Goal: Task Accomplishment & Management: Use online tool/utility

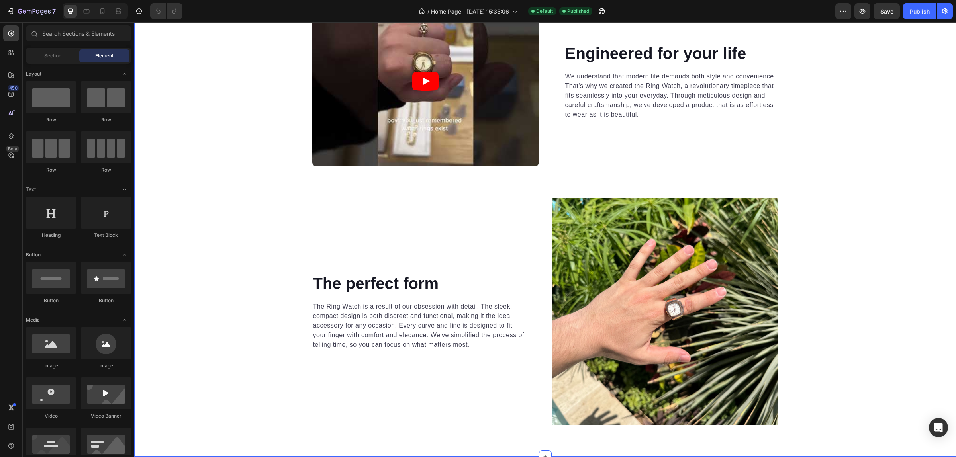
scroll to position [3895, 0]
click at [894, 114] on div "Video Engineered for your life Heading We understand that modern life demands b…" at bounding box center [545, 210] width 822 height 429
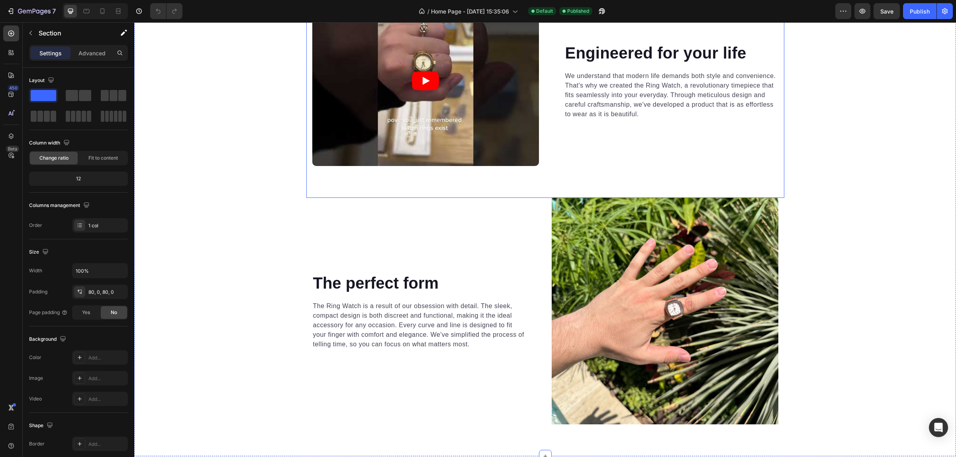
click at [747, 182] on div "Video Engineered for your life Heading We understand that modern life demands b…" at bounding box center [545, 97] width 478 height 202
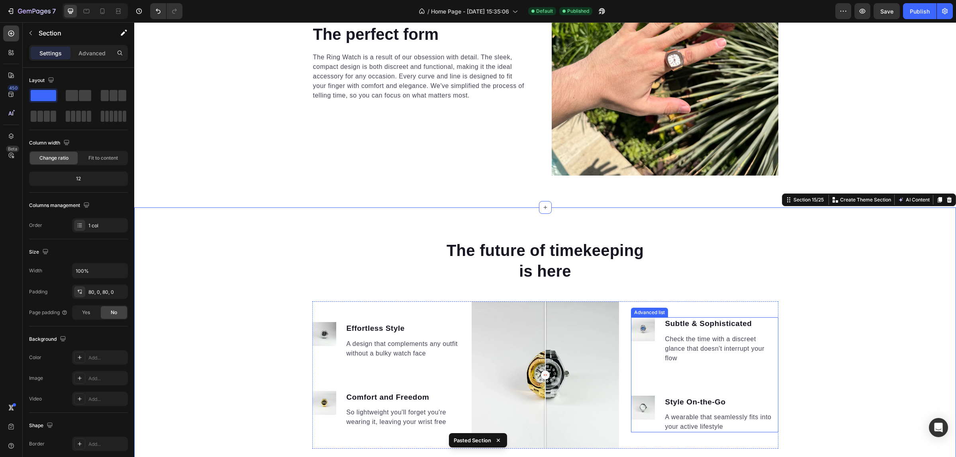
scroll to position [4301, 0]
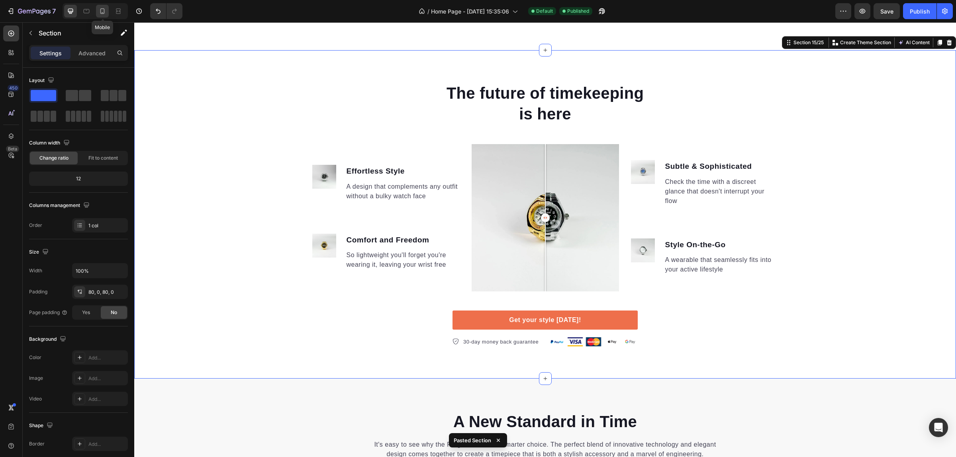
click at [102, 10] on icon at bounding box center [102, 11] width 8 height 8
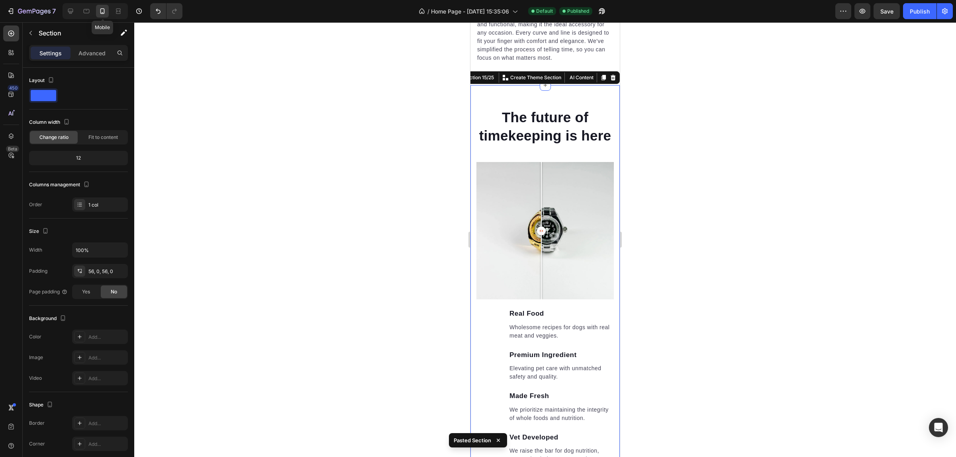
scroll to position [4331, 0]
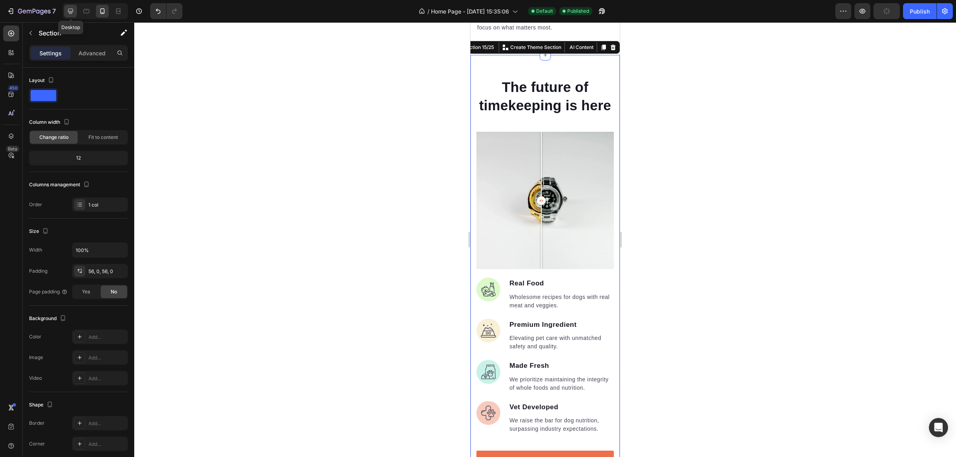
click at [73, 11] on icon at bounding box center [70, 11] width 5 height 5
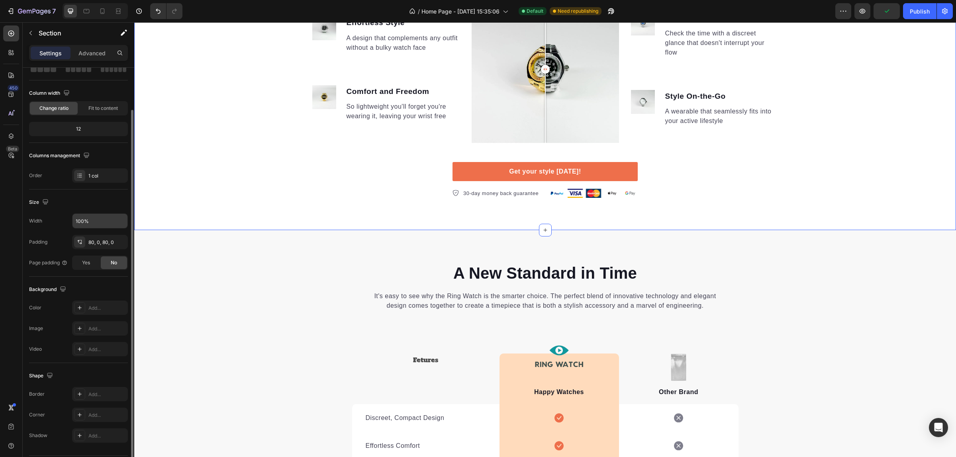
scroll to position [74, 0]
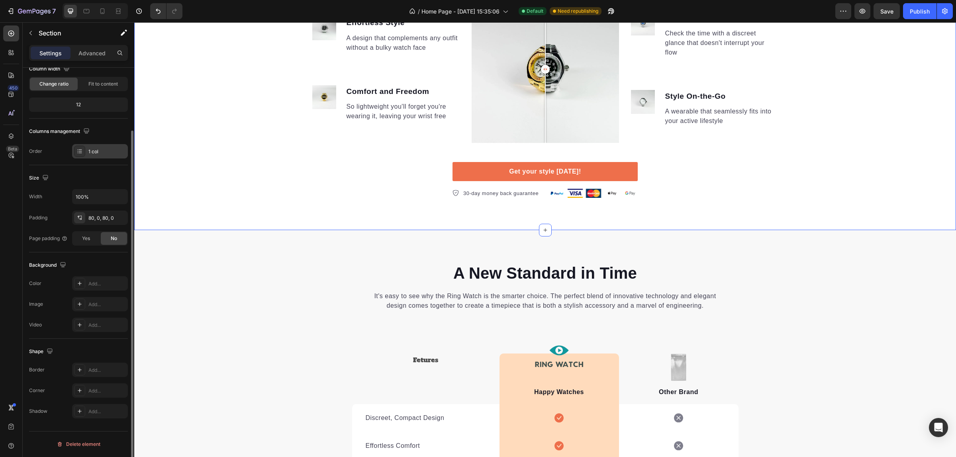
click at [84, 153] on div at bounding box center [79, 151] width 11 height 11
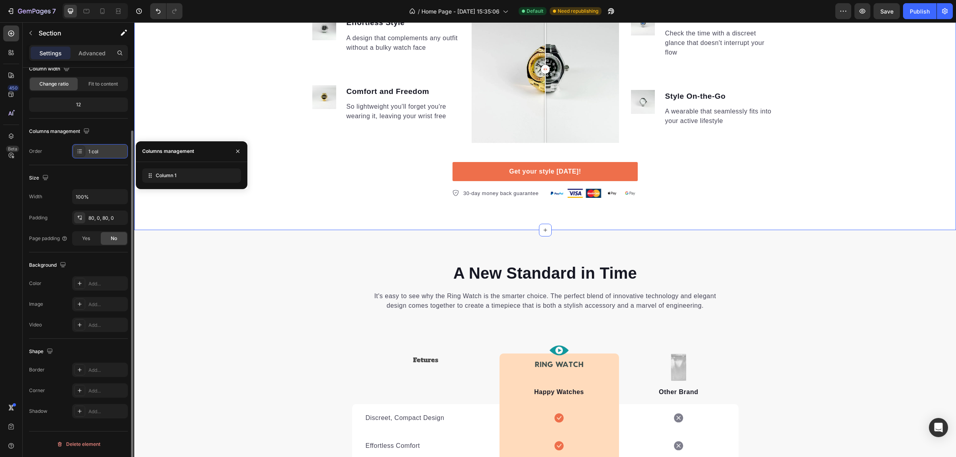
click at [84, 153] on div at bounding box center [79, 151] width 11 height 11
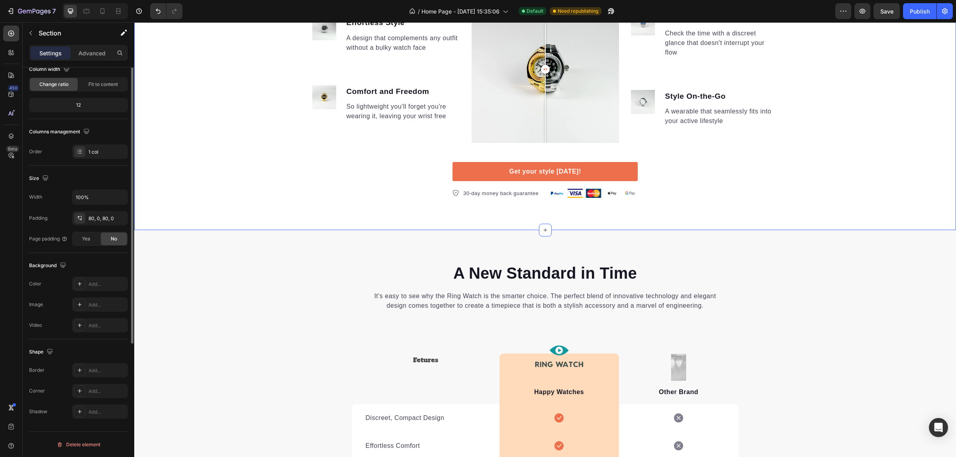
scroll to position [0, 0]
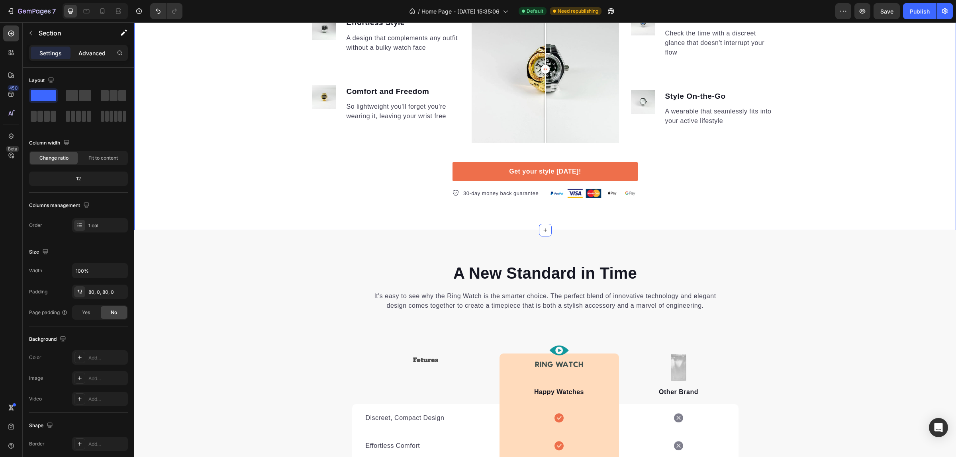
click at [88, 54] on p "Advanced" at bounding box center [91, 53] width 27 height 8
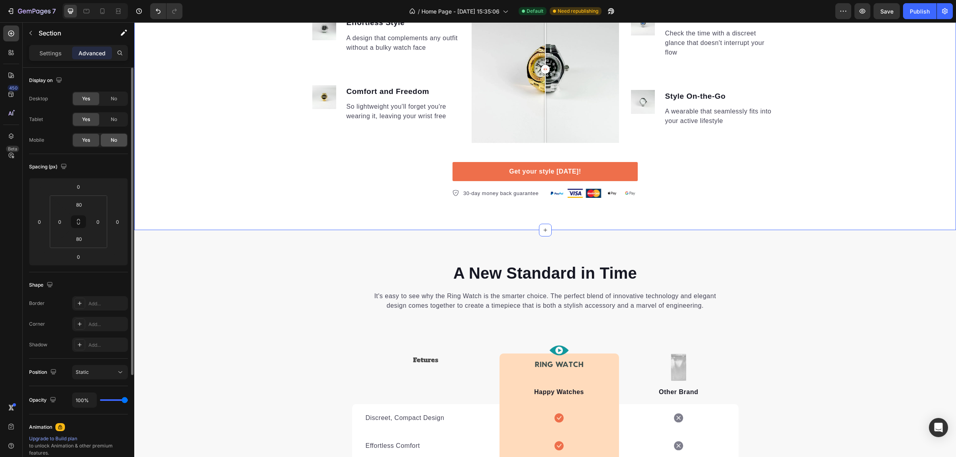
click at [107, 141] on div "No" at bounding box center [114, 140] width 26 height 13
click at [84, 139] on span "Yes" at bounding box center [86, 140] width 8 height 7
click at [104, 13] on icon at bounding box center [102, 11] width 4 height 6
type input "56"
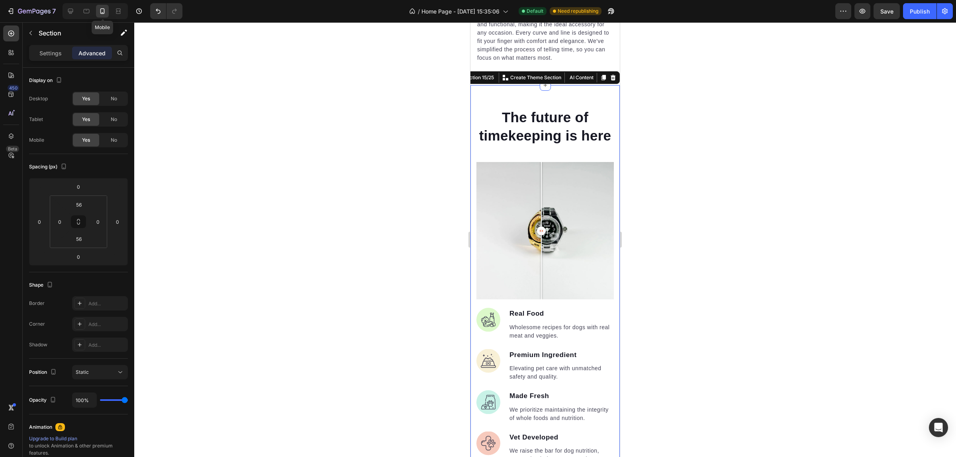
scroll to position [4331, 0]
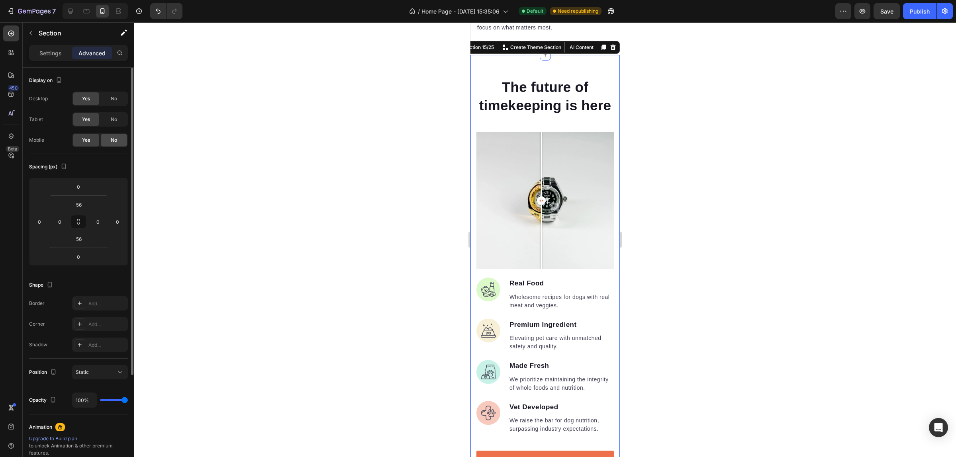
click at [105, 139] on div "No" at bounding box center [114, 140] width 26 height 13
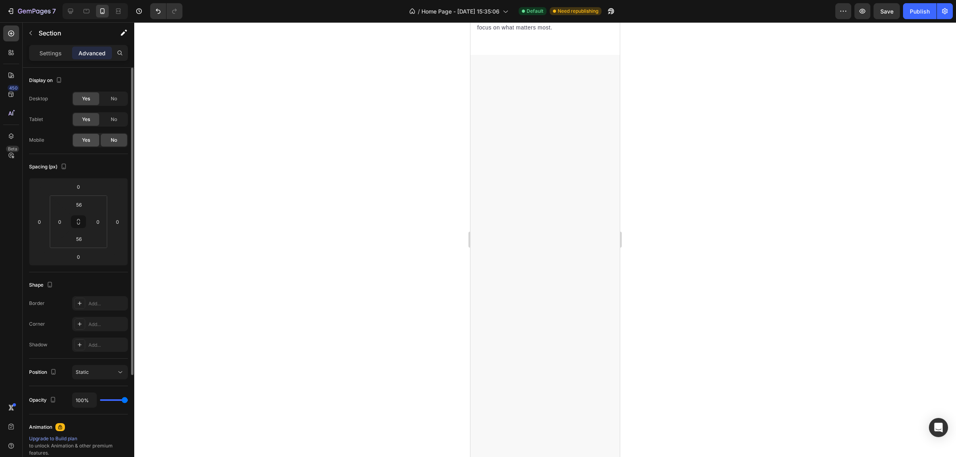
click at [86, 139] on span "Yes" at bounding box center [86, 140] width 8 height 7
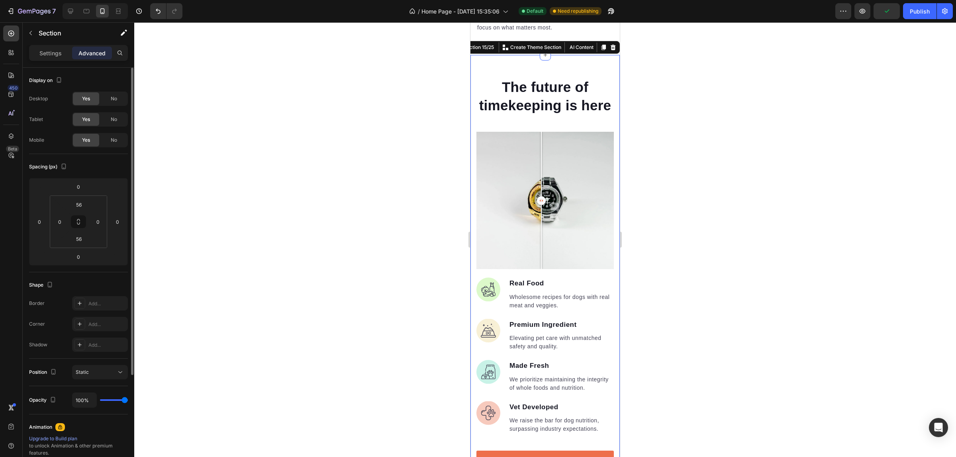
click at [86, 139] on span "Yes" at bounding box center [86, 140] width 8 height 7
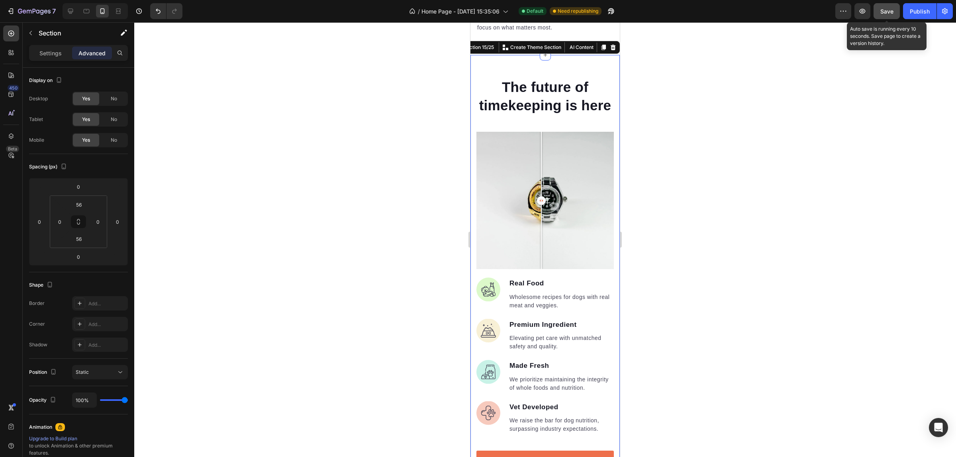
click at [887, 10] on span "Save" at bounding box center [886, 11] width 13 height 7
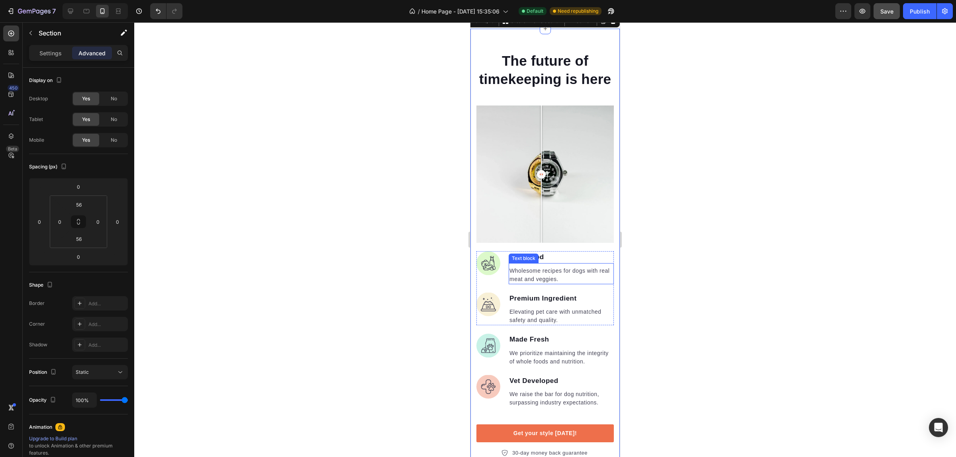
scroll to position [4381, 0]
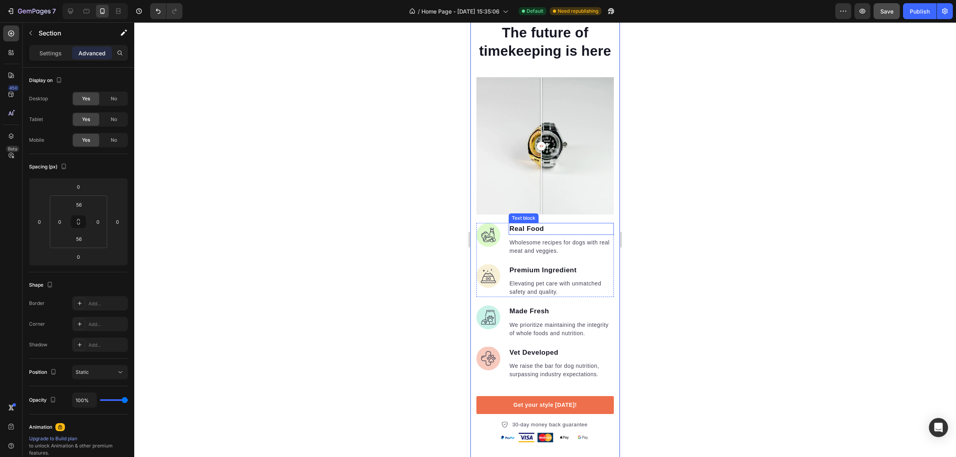
click at [549, 234] on p "Real Food" at bounding box center [562, 229] width 104 height 10
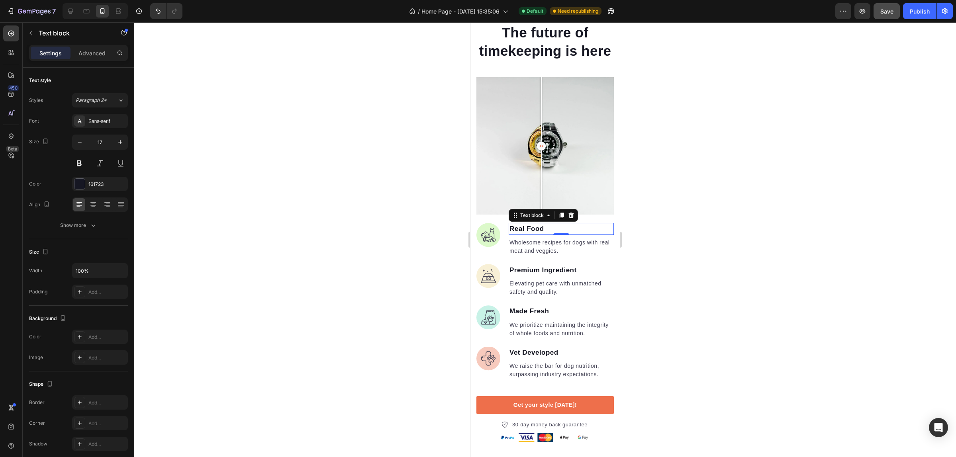
click at [549, 234] on p "Real Food" at bounding box center [562, 229] width 104 height 10
click at [538, 255] on p "Wholesome recipes for dogs with real meat and veggies." at bounding box center [562, 247] width 104 height 17
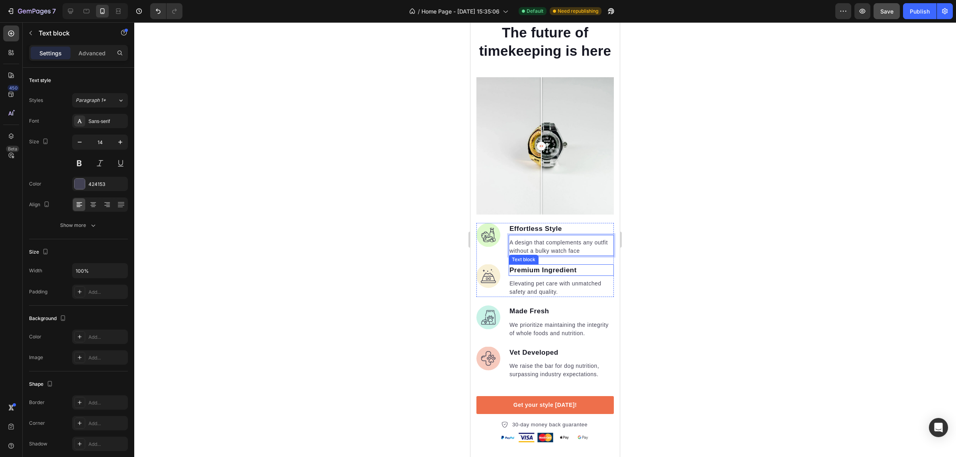
click at [566, 276] on p "Premium Ingredient" at bounding box center [562, 270] width 104 height 10
click at [565, 276] on p "Premium Ingredient" at bounding box center [562, 270] width 104 height 10
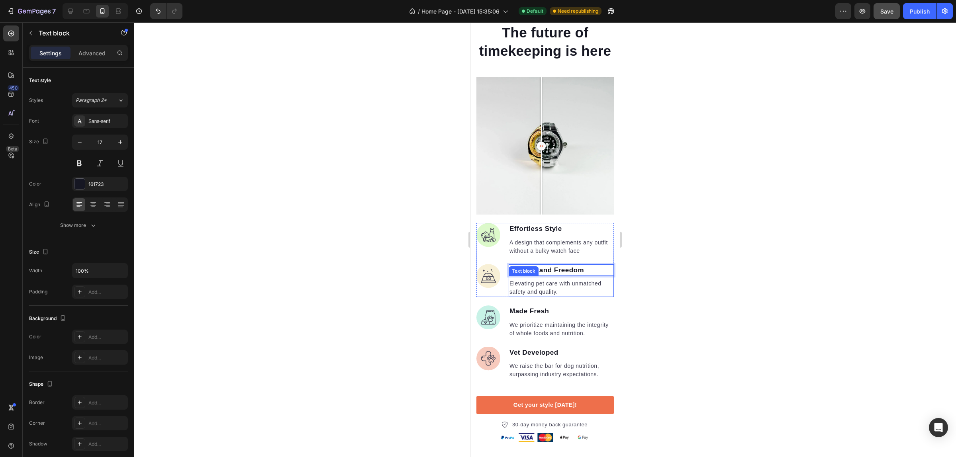
click at [545, 296] on p "Elevating pet care with unmatched safety and quality." at bounding box center [562, 288] width 104 height 17
click at [546, 317] on p "Made Fresh" at bounding box center [562, 311] width 104 height 10
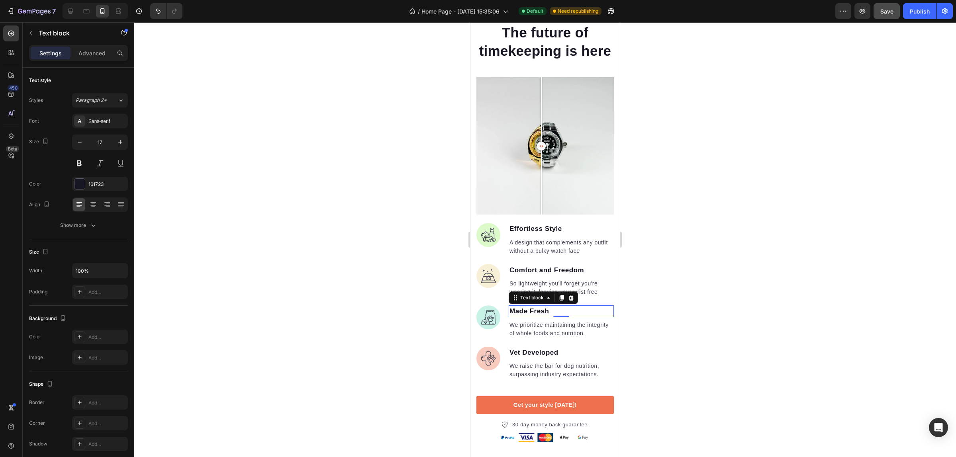
click at [547, 317] on p "Made Fresh" at bounding box center [562, 311] width 104 height 10
click at [546, 317] on p "Made Fresh" at bounding box center [562, 311] width 104 height 10
click at [545, 338] on p "We prioritize maintaining the integrity of whole foods and nutrition." at bounding box center [562, 329] width 104 height 17
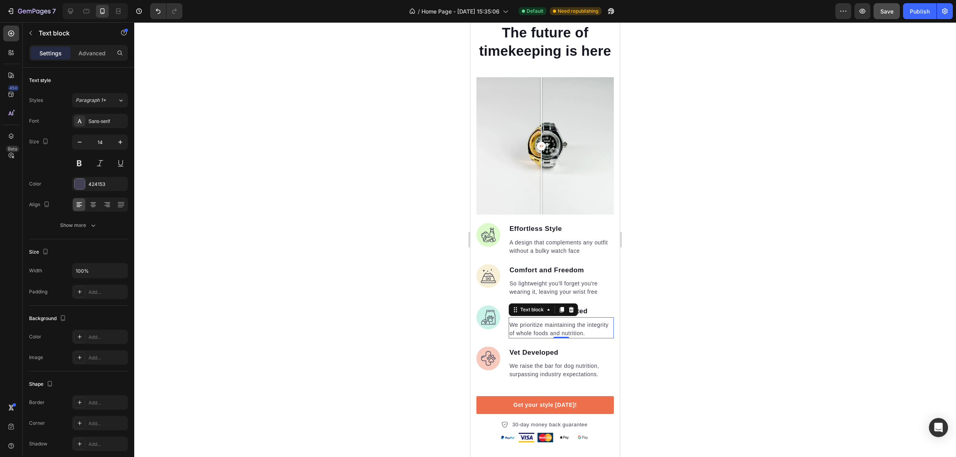
click at [545, 338] on p "We prioritize maintaining the integrity of whole foods and nutrition." at bounding box center [562, 329] width 104 height 17
click at [547, 358] on p "Vet Developed" at bounding box center [562, 353] width 104 height 10
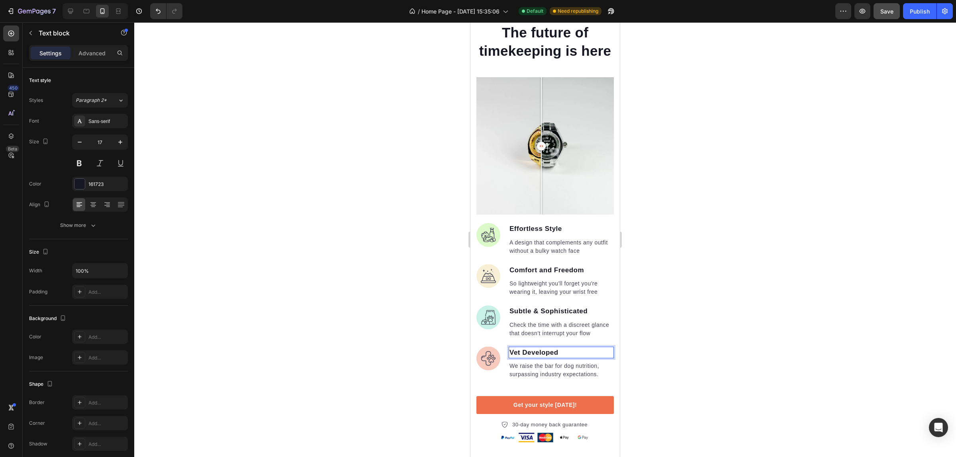
click at [539, 358] on p "Vet Developed" at bounding box center [562, 353] width 104 height 10
click at [572, 379] on p "We raise the bar for dog nutrition, surpassing industry expectations." at bounding box center [562, 370] width 104 height 17
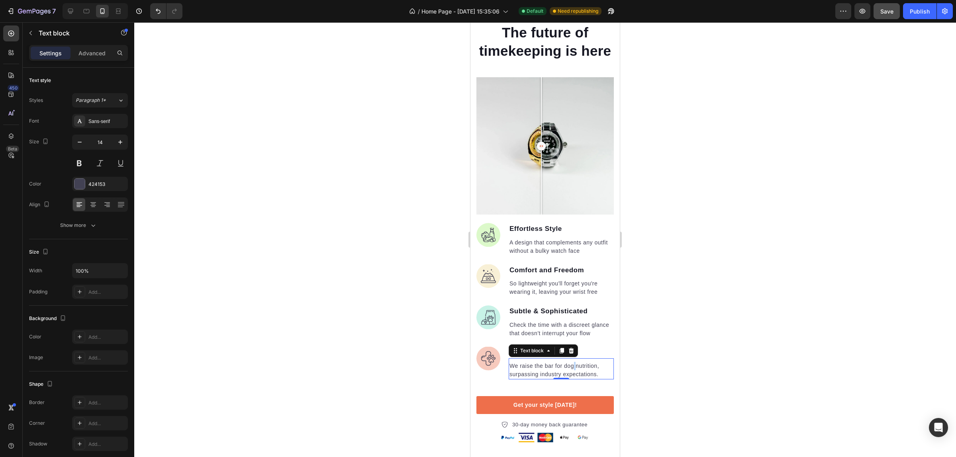
click at [572, 379] on p "We raise the bar for dog nutrition, surpassing industry expectations." at bounding box center [562, 370] width 104 height 17
click at [487, 247] on img at bounding box center [488, 235] width 24 height 24
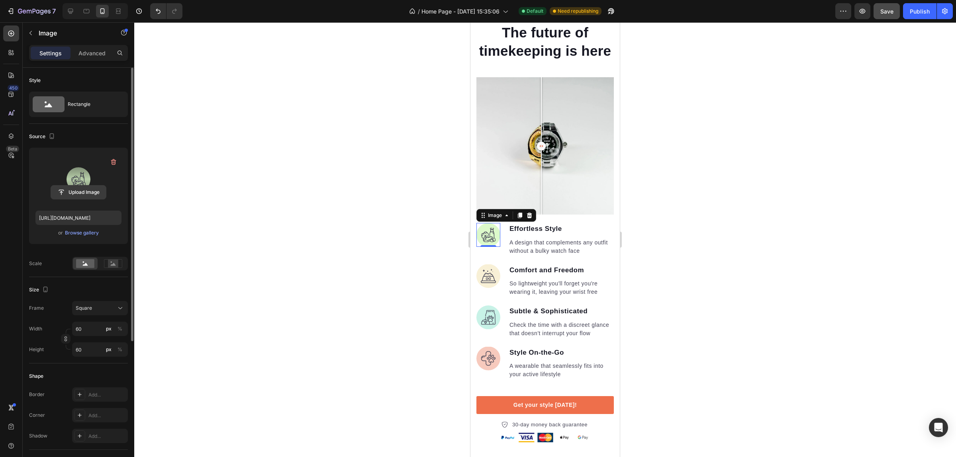
click at [73, 190] on input "file" at bounding box center [78, 193] width 55 height 14
click at [490, 286] on img at bounding box center [488, 277] width 24 height 24
click at [80, 194] on input "file" at bounding box center [78, 193] width 55 height 14
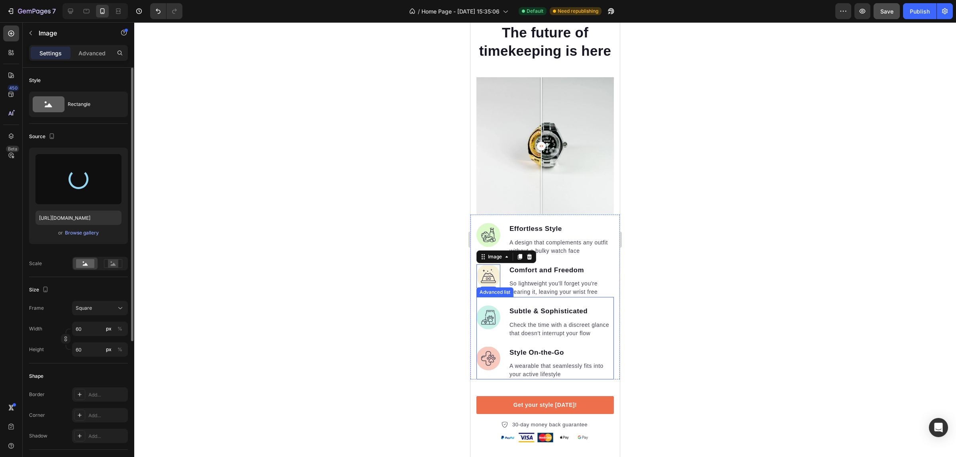
type input "[URL][DOMAIN_NAME]"
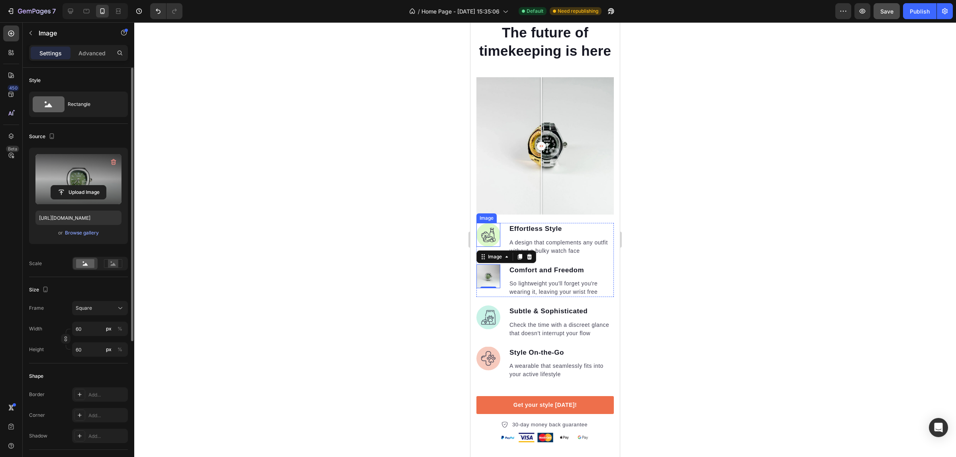
click at [489, 246] on img at bounding box center [488, 235] width 24 height 24
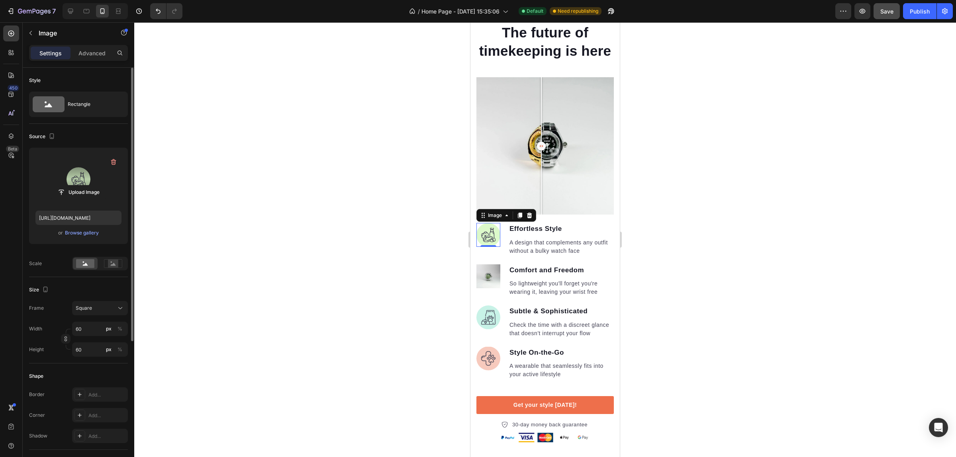
click at [88, 181] on label at bounding box center [78, 179] width 86 height 50
click at [88, 186] on input "file" at bounding box center [78, 193] width 55 height 14
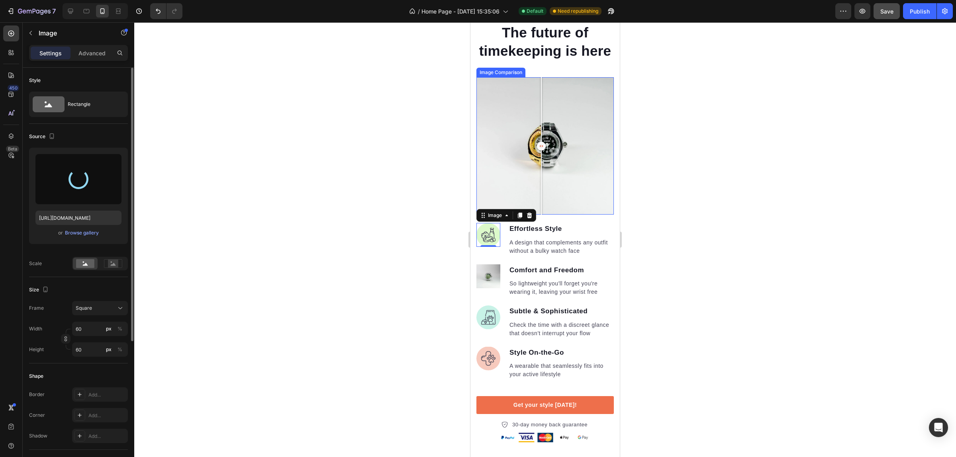
type input "[URL][DOMAIN_NAME]"
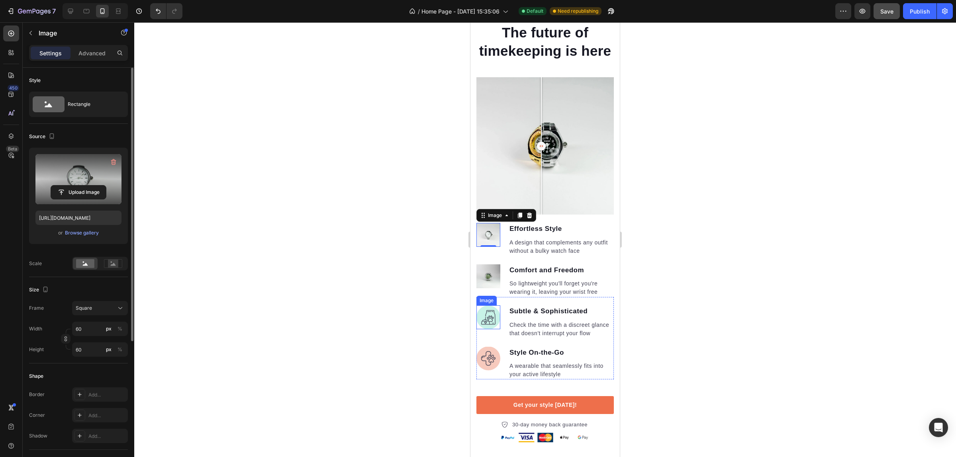
click at [487, 329] on img at bounding box center [488, 318] width 24 height 24
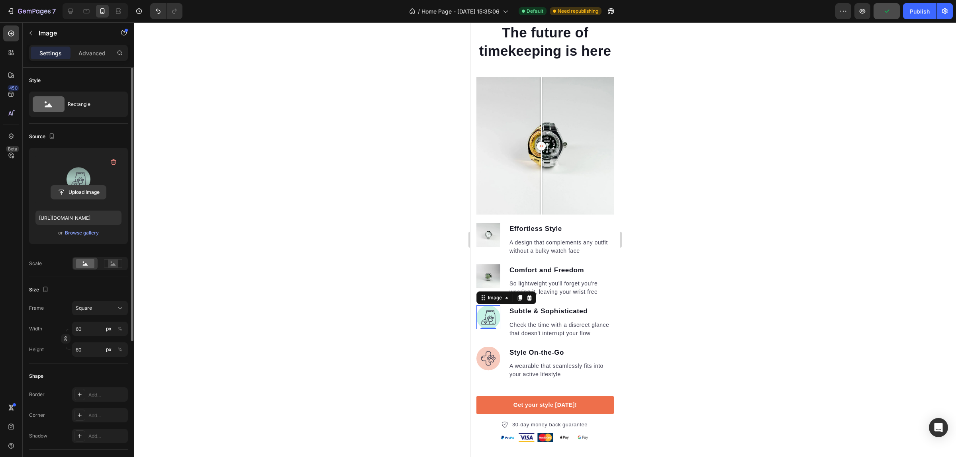
click at [68, 192] on input "file" at bounding box center [78, 193] width 55 height 14
type input "[URL][DOMAIN_NAME]"
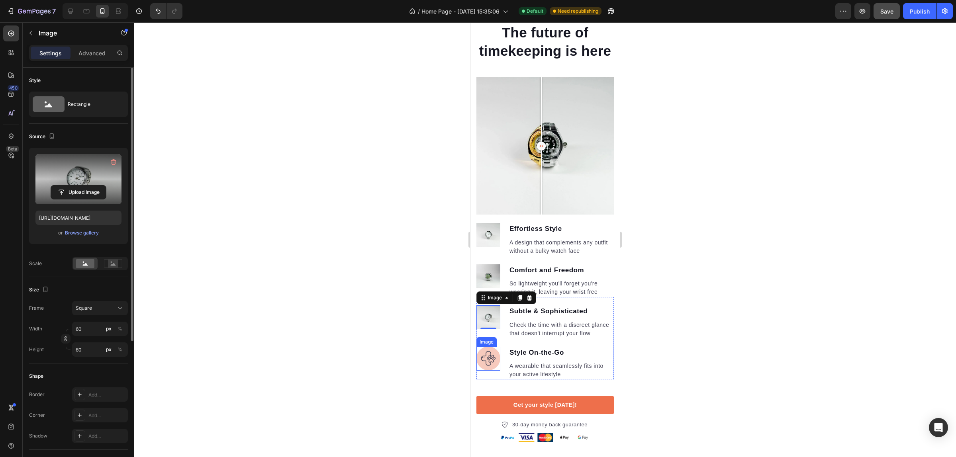
click at [491, 371] on img at bounding box center [488, 359] width 24 height 24
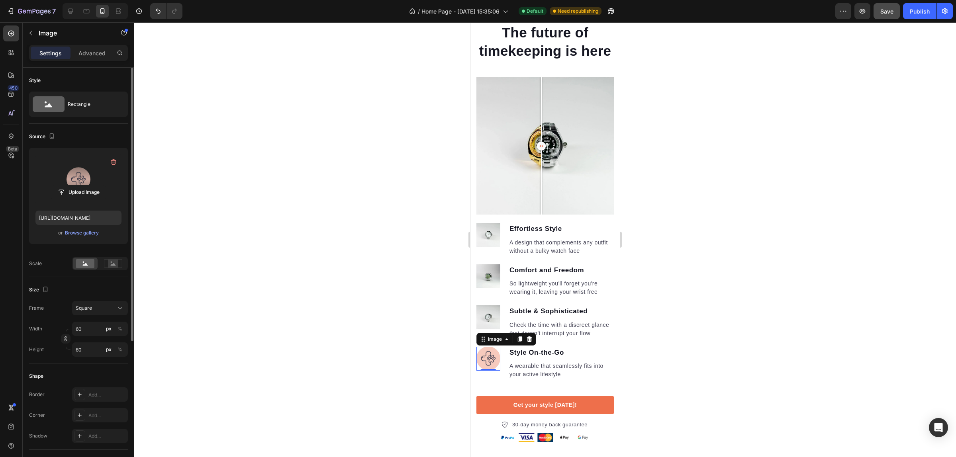
click at [112, 187] on div "Upload Image" at bounding box center [78, 192] width 86 height 14
click at [88, 192] on input "file" at bounding box center [78, 193] width 55 height 14
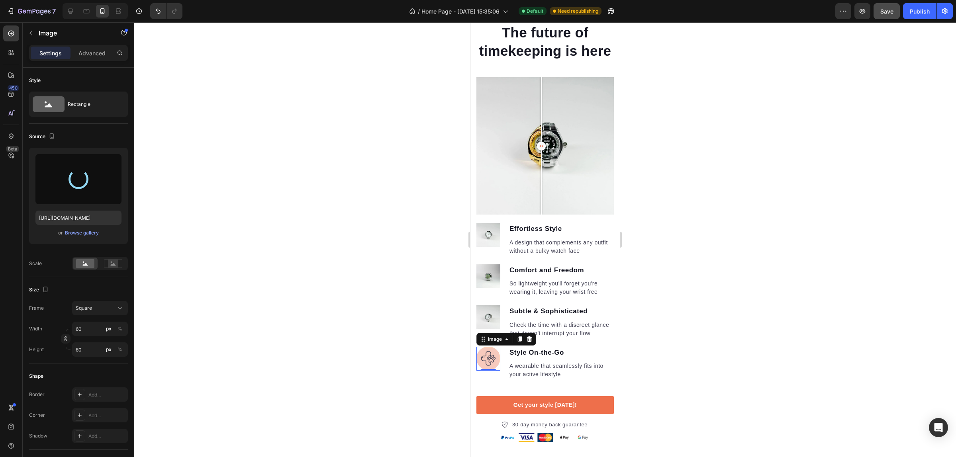
type input "[URL][DOMAIN_NAME]"
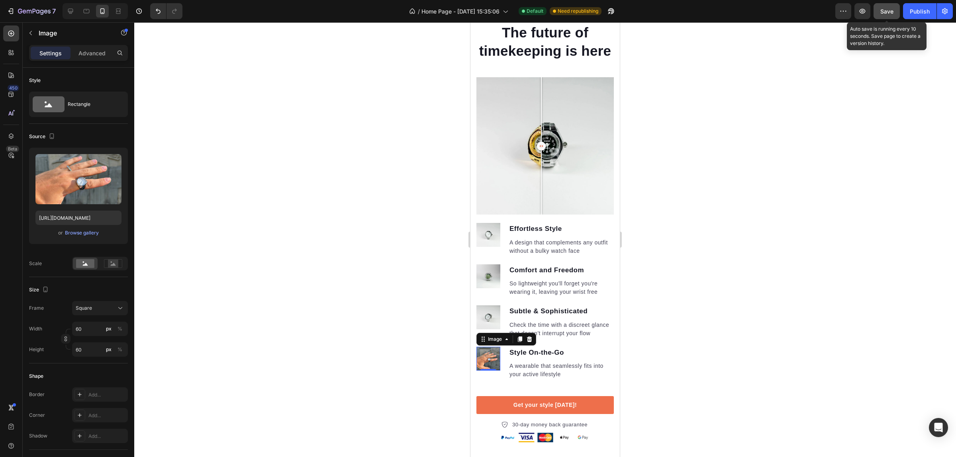
click at [891, 9] on span "Save" at bounding box center [886, 11] width 13 height 7
click at [921, 8] on div "Publish" at bounding box center [920, 11] width 20 height 8
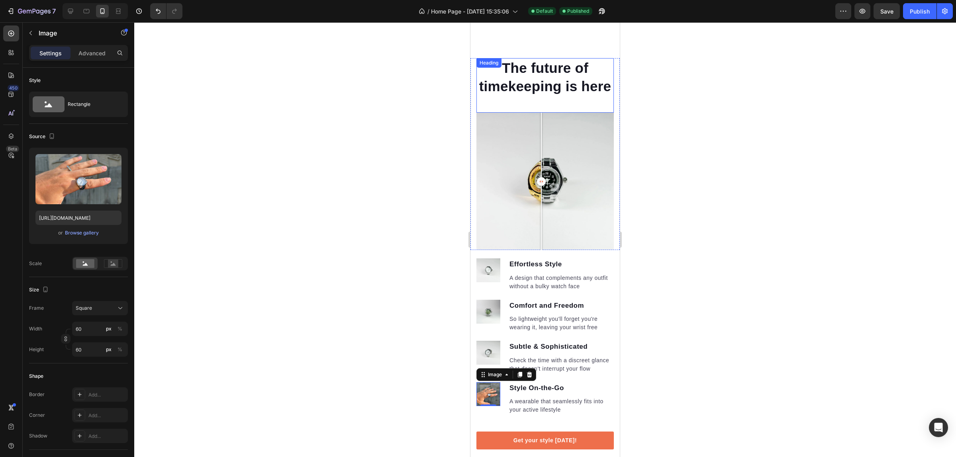
scroll to position [4281, 0]
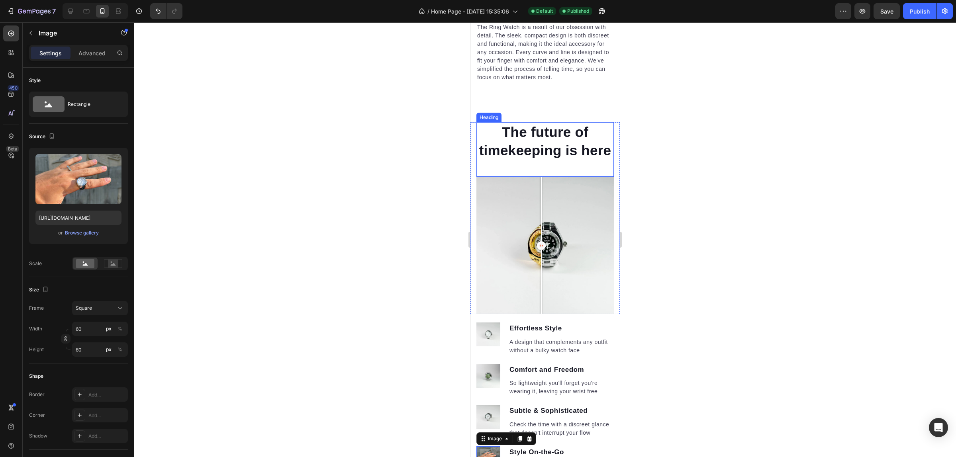
click at [602, 126] on h2 "The future of timekeeping is here" at bounding box center [544, 141] width 137 height 38
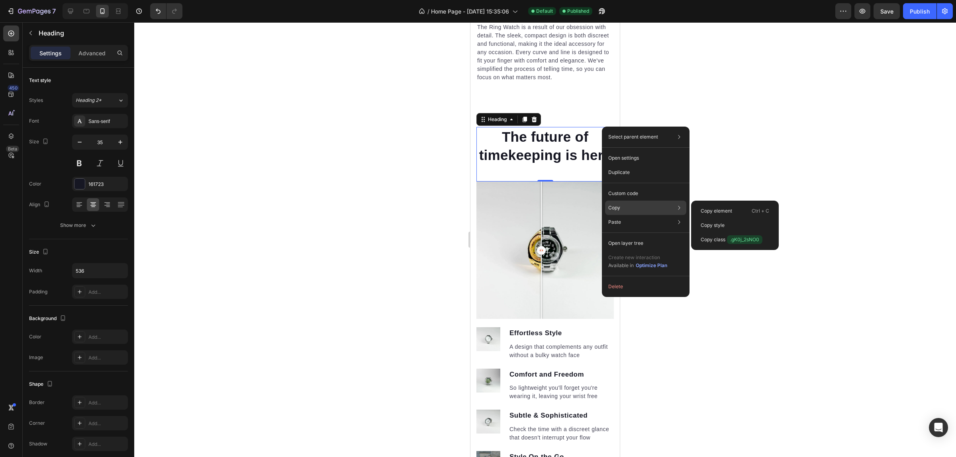
click at [621, 207] on div "Copy Copy element Ctrl + C Copy style Copy class .gK0j_2sNO0" at bounding box center [645, 208] width 81 height 14
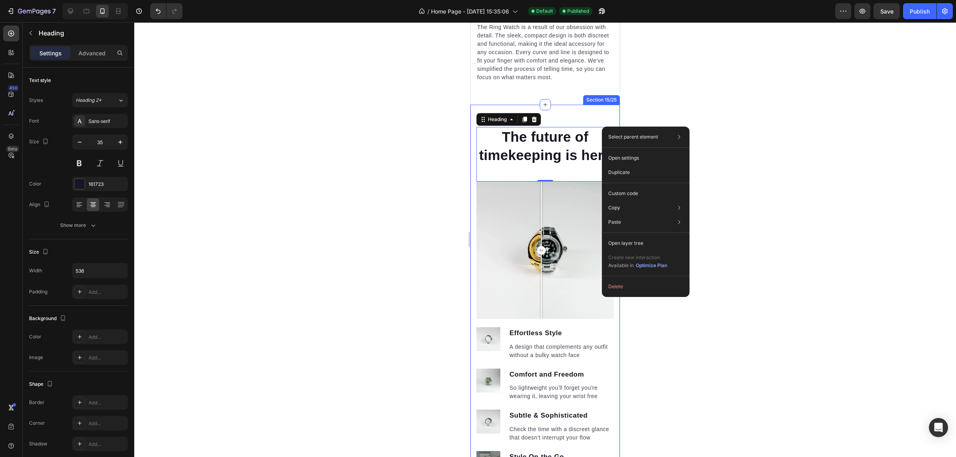
click at [588, 127] on h2 "The future of timekeeping is here" at bounding box center [544, 146] width 137 height 38
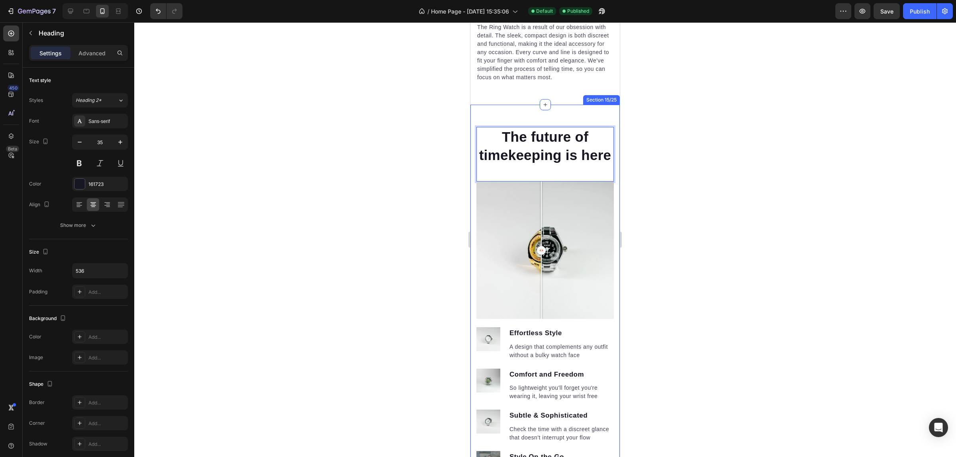
click at [589, 114] on div "The future of timekeeping is here Heading 0 Image Effortless Style Text block A…" at bounding box center [544, 337] width 149 height 465
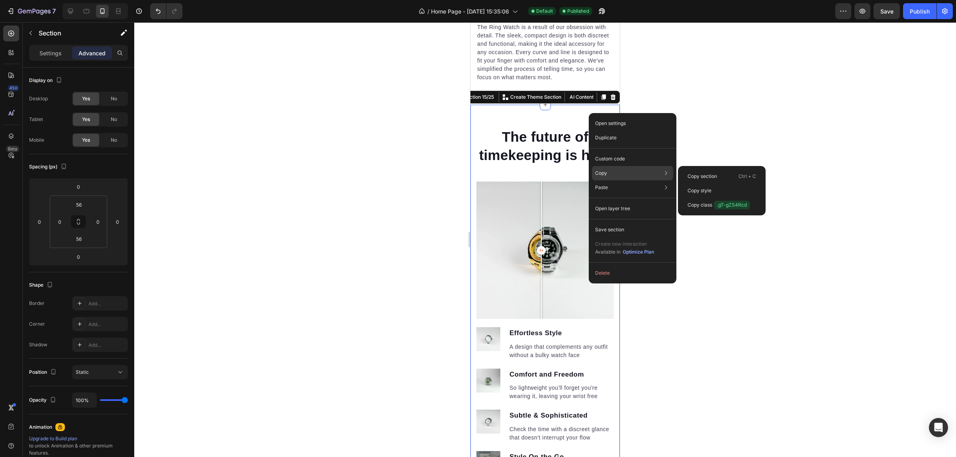
click at [611, 174] on div "Copy Copy section Ctrl + C Copy style Copy class .gT-gZS4Rcd" at bounding box center [632, 173] width 81 height 14
click at [610, 174] on div "Copy Copy section Ctrl + C Copy style Copy class .gT-gZS4Rcd" at bounding box center [632, 173] width 81 height 14
click at [610, 172] on div "Copy Copy section Ctrl + C Copy style Copy class .gT-gZS4Rcd" at bounding box center [632, 173] width 81 height 14
click at [721, 177] on div "Copy section Ctrl + C" at bounding box center [721, 176] width 81 height 14
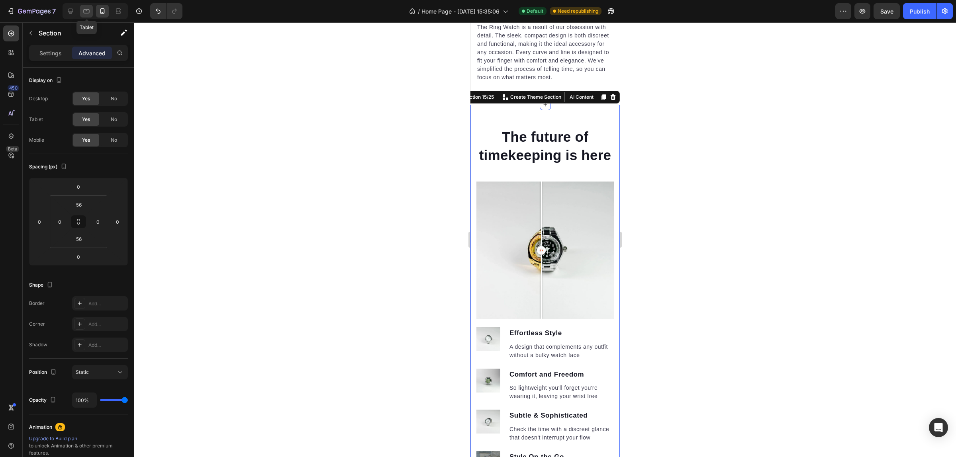
click at [82, 8] on icon at bounding box center [86, 11] width 8 height 8
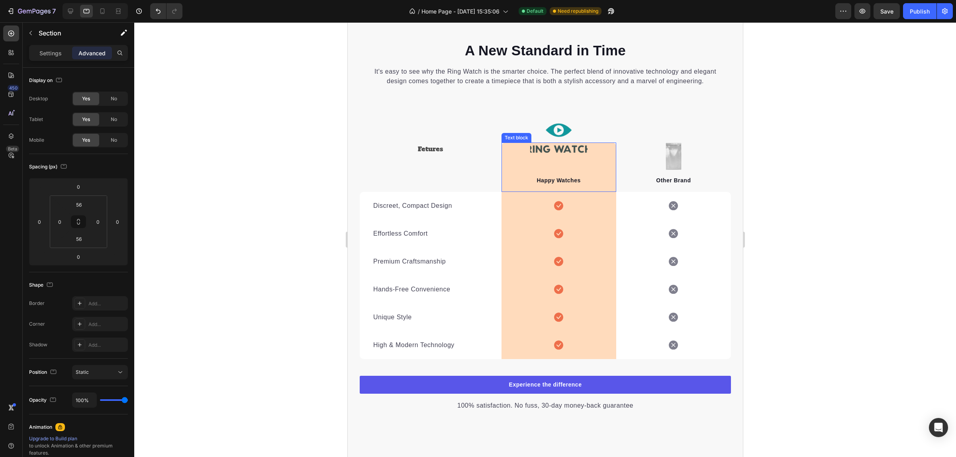
scroll to position [5126, 0]
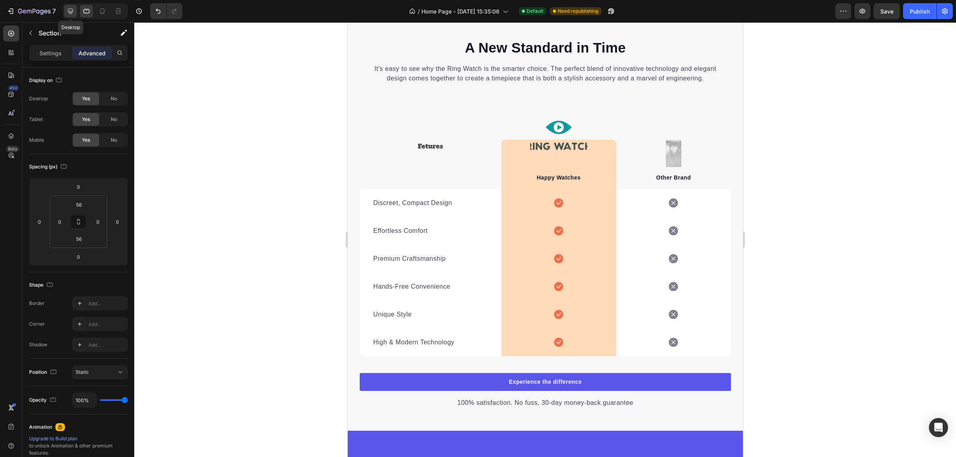
click at [73, 7] on icon at bounding box center [71, 11] width 8 height 8
type input "80"
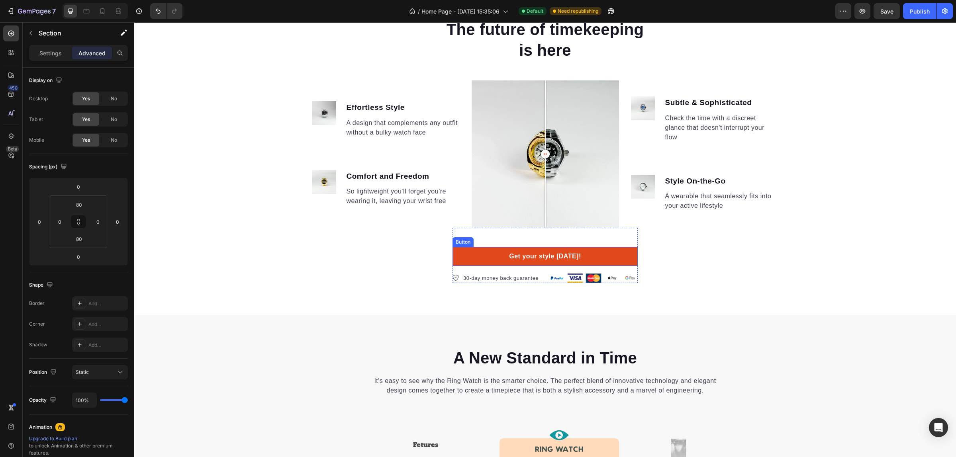
scroll to position [4364, 0]
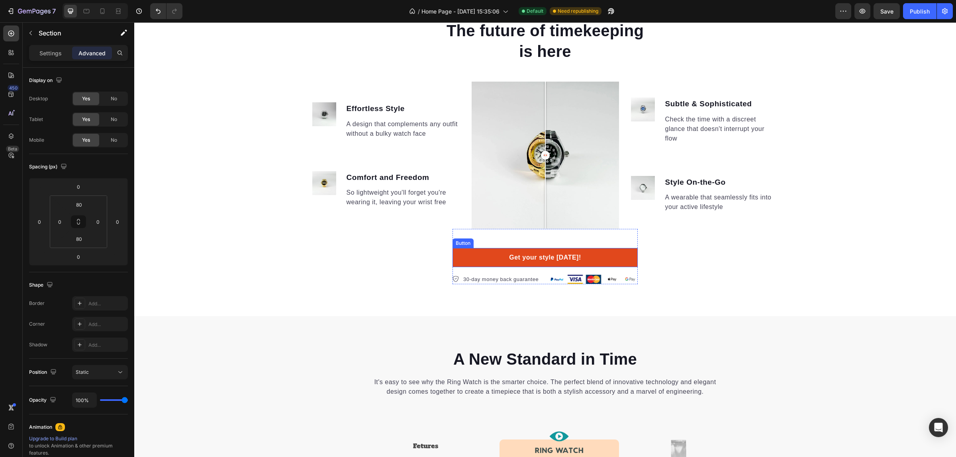
click at [617, 261] on link "Get your style [DATE]!" at bounding box center [545, 257] width 185 height 19
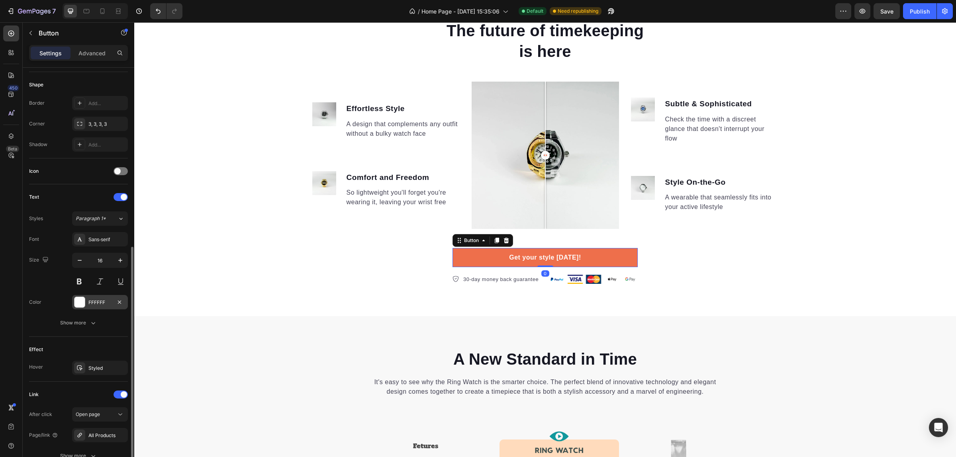
scroll to position [222, 0]
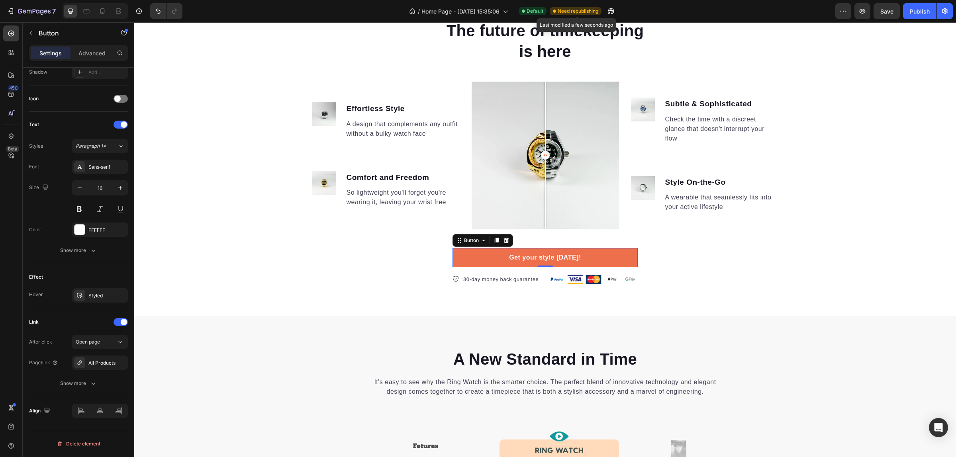
click at [582, 8] on span "Need republishing" at bounding box center [578, 11] width 41 height 7
click at [917, 4] on button "Publish" at bounding box center [919, 11] width 33 height 16
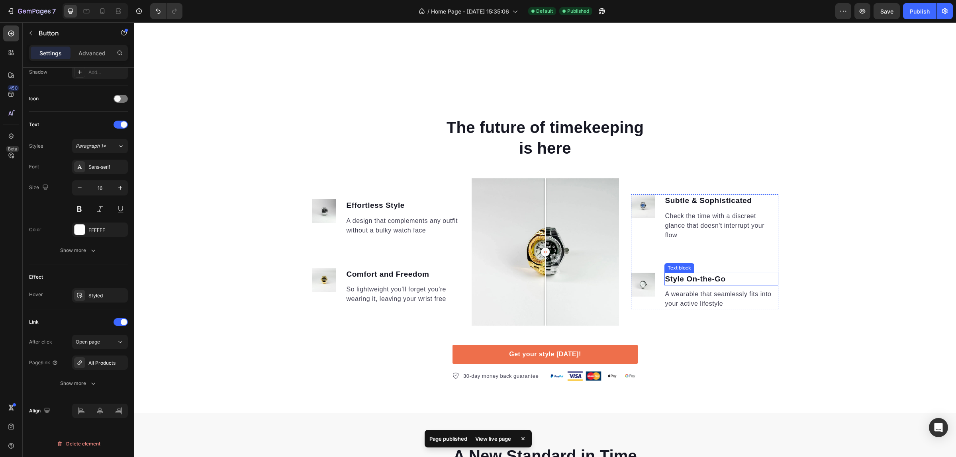
scroll to position [4247, 0]
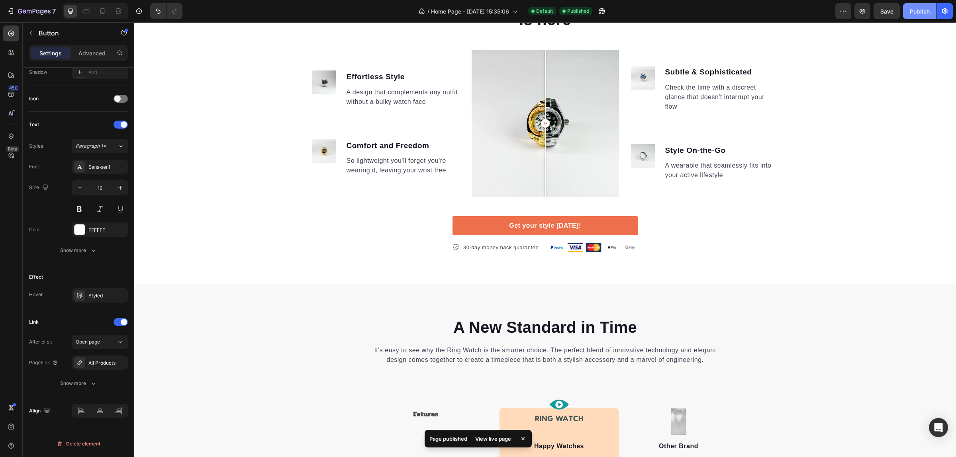
click at [920, 7] on div "Publish" at bounding box center [920, 11] width 20 height 8
